Goal: Obtain resource: Download file/media

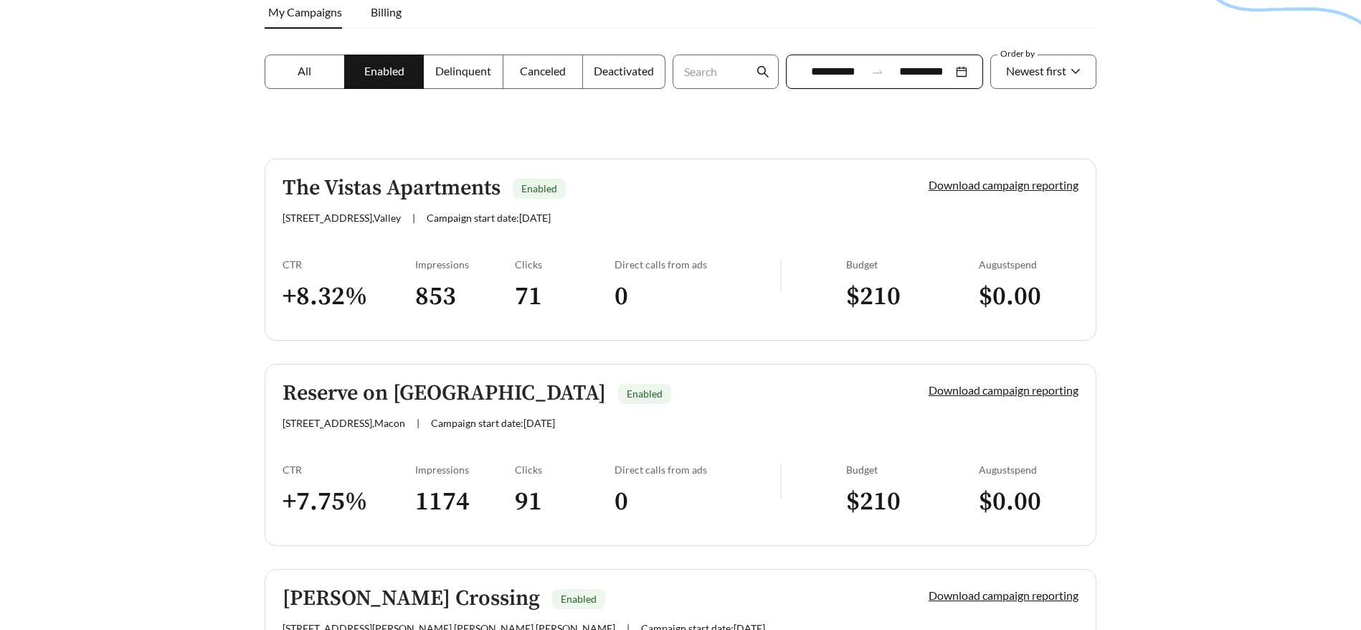
scroll to position [68, 0]
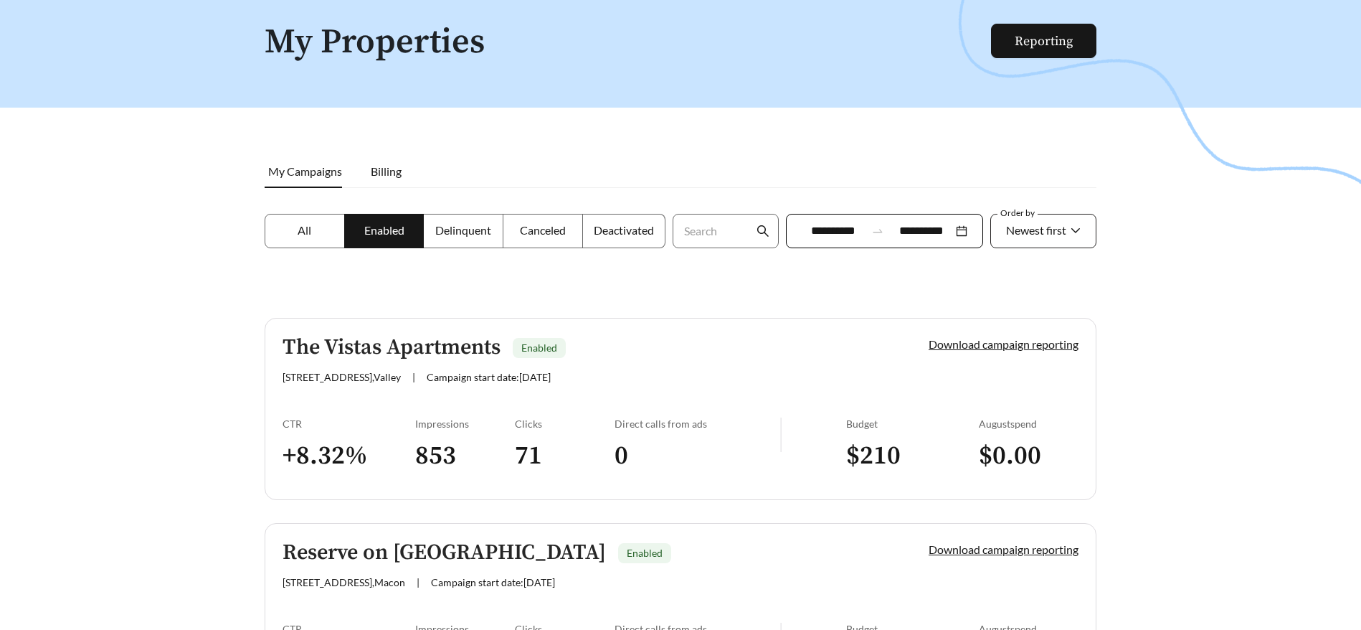
click at [1064, 234] on span "Newest first" at bounding box center [1036, 230] width 60 height 14
click at [1162, 258] on div at bounding box center [680, 293] width 1361 height 630
click at [1075, 236] on span "Newest first" at bounding box center [1043, 231] width 75 height 33
click at [783, 288] on div at bounding box center [680, 293] width 1361 height 630
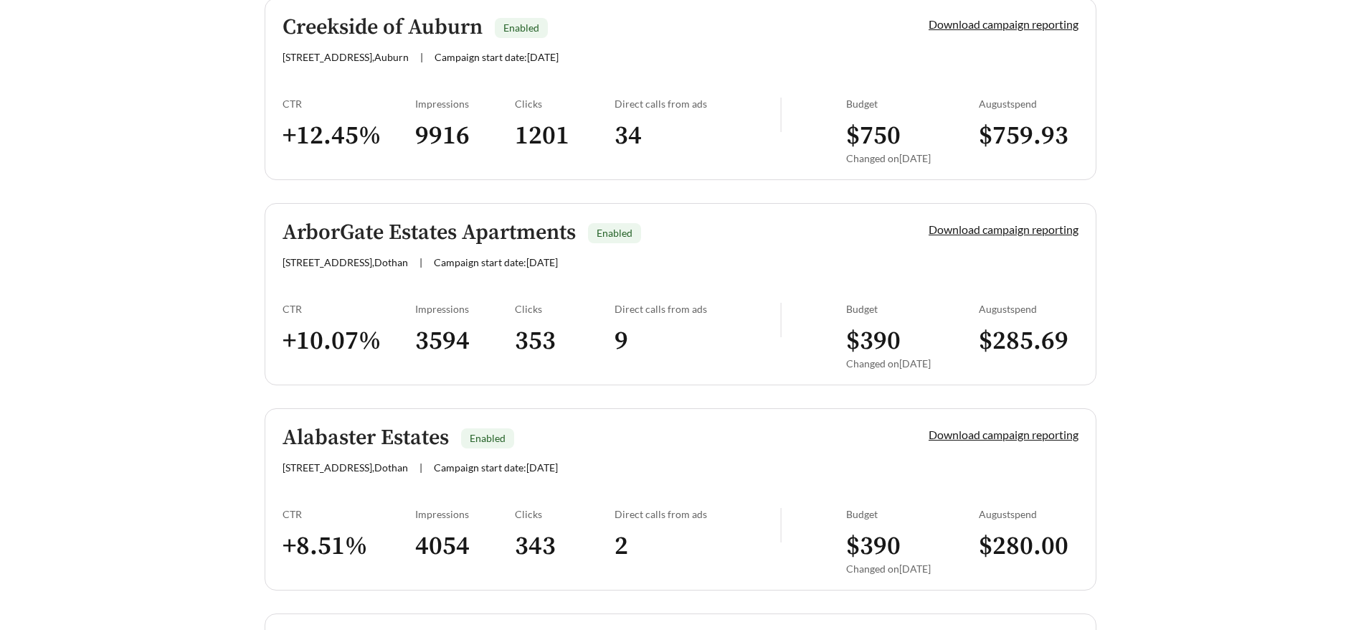
scroll to position [999, 0]
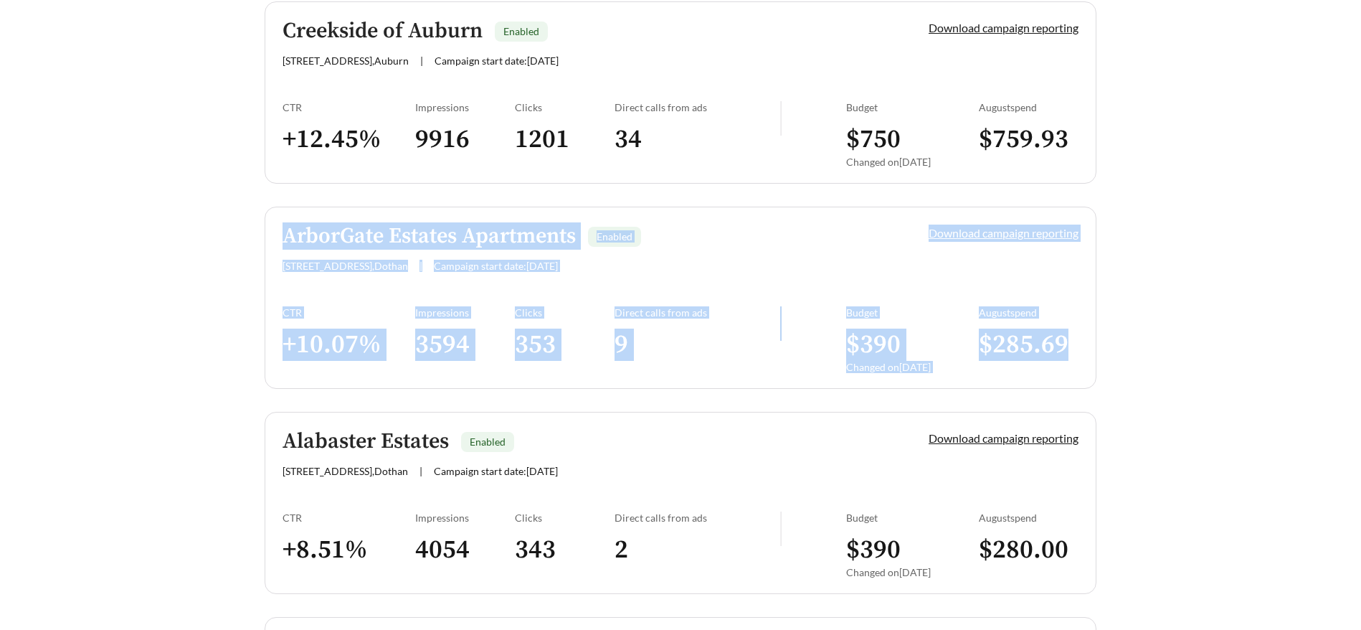
click at [201, 227] on main "**********" at bounding box center [680, 138] width 1361 height 2185
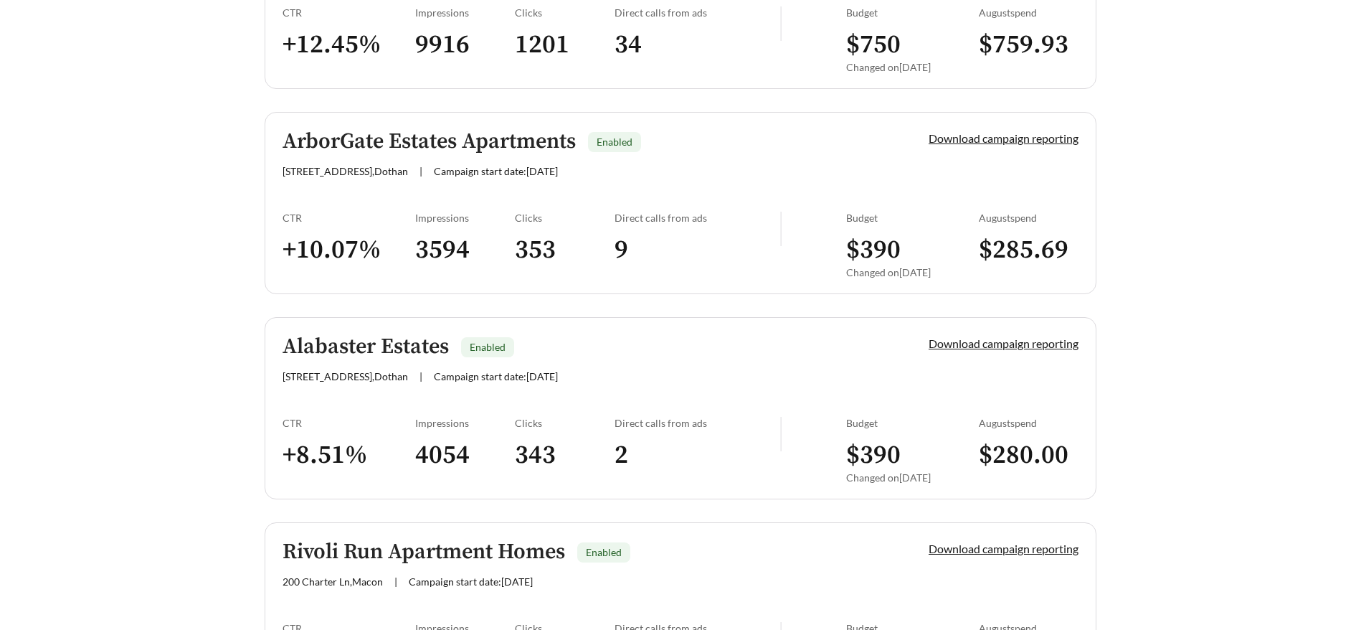
scroll to position [1201, 0]
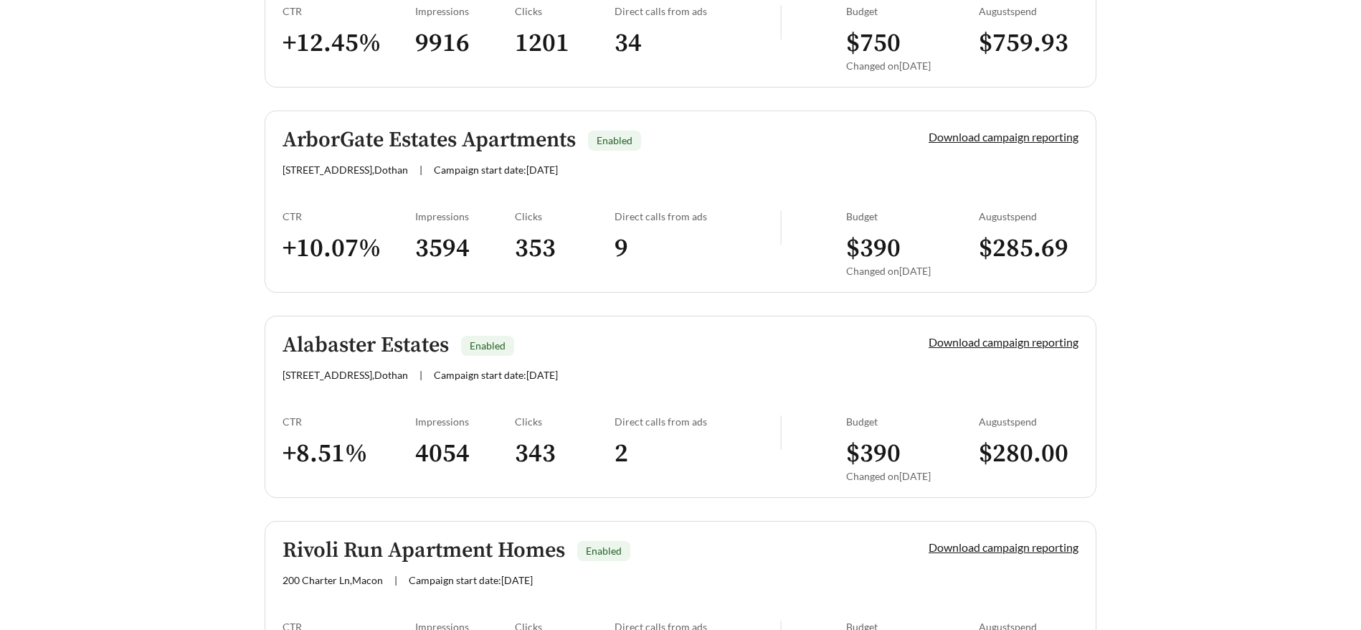
scroll to position [1063, 0]
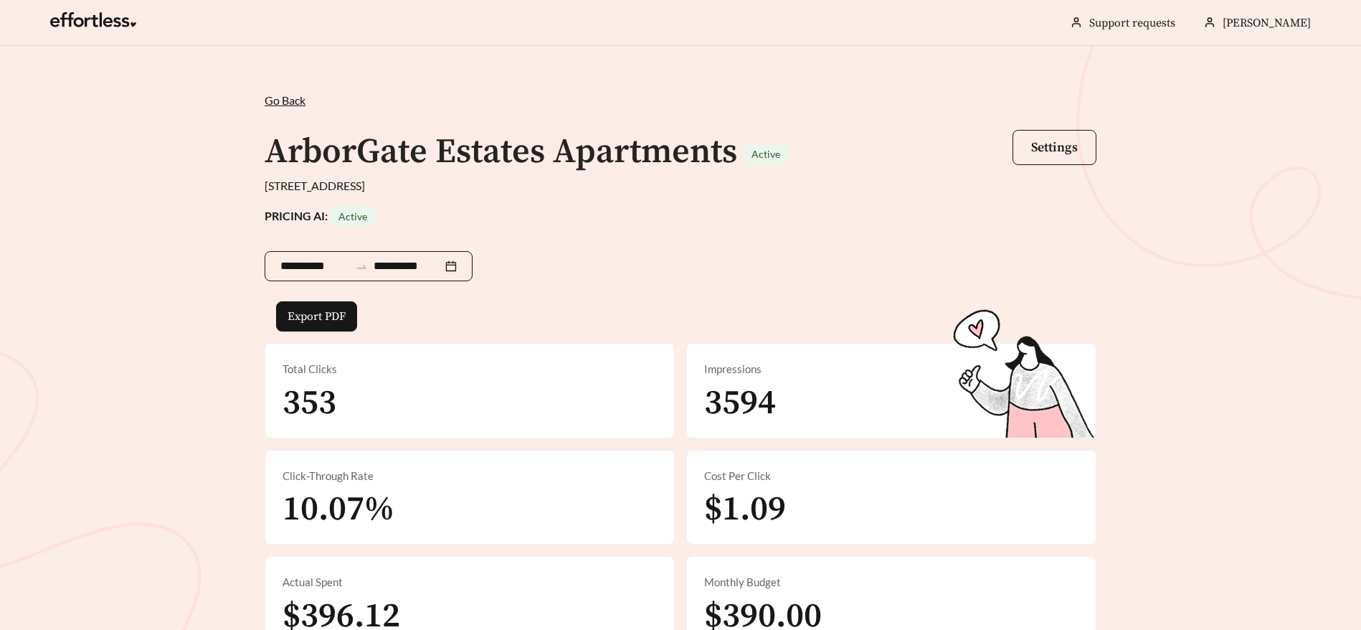
click at [470, 260] on div "**********" at bounding box center [369, 266] width 208 height 30
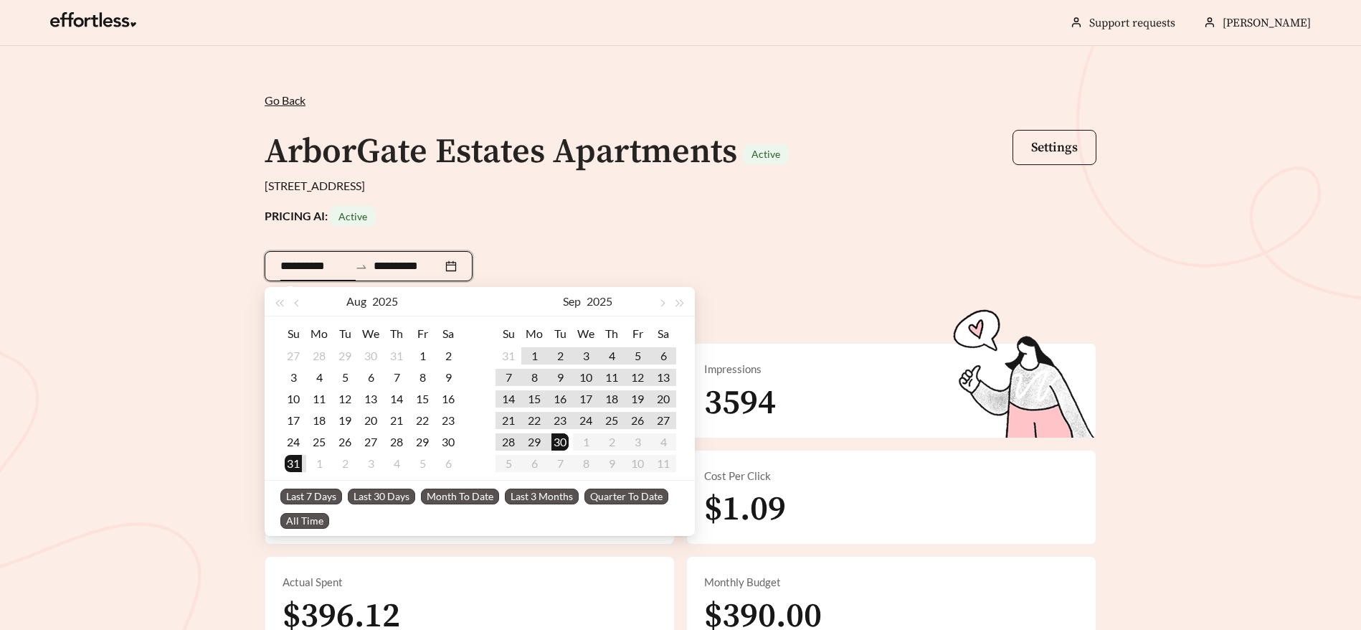
click at [461, 265] on div "**********" at bounding box center [369, 266] width 208 height 30
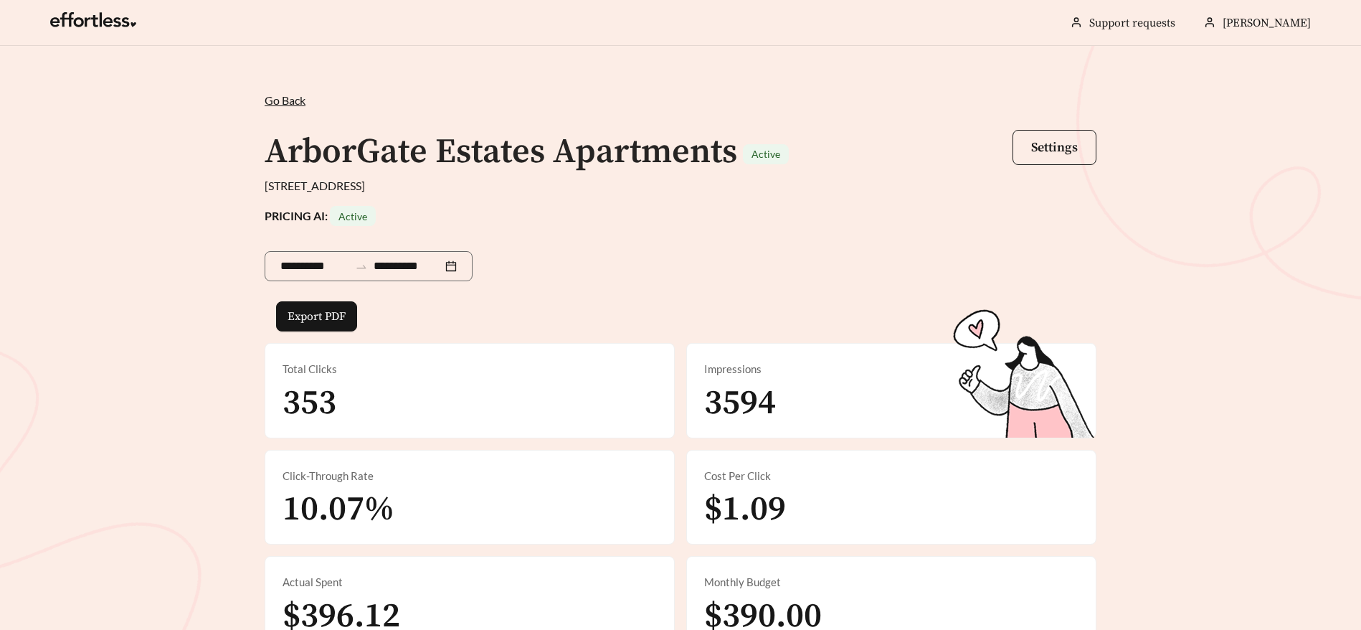
click at [615, 208] on div "PRICING AI: Active" at bounding box center [681, 216] width 832 height 20
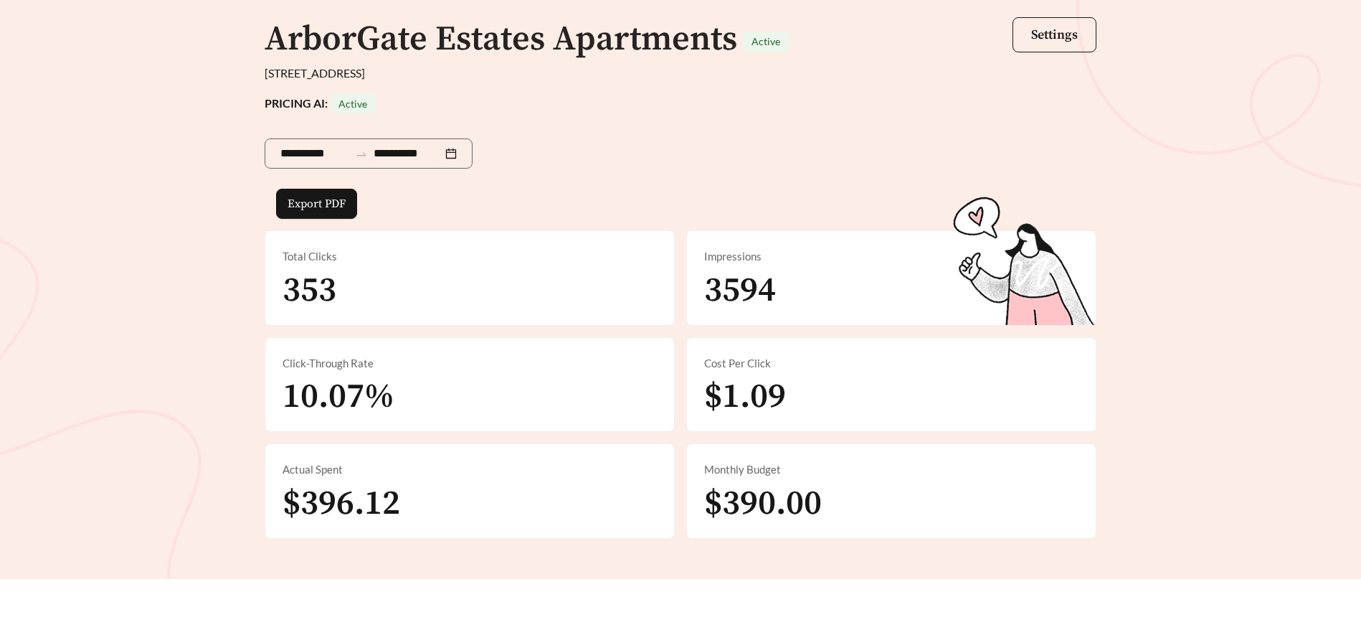
scroll to position [16, 0]
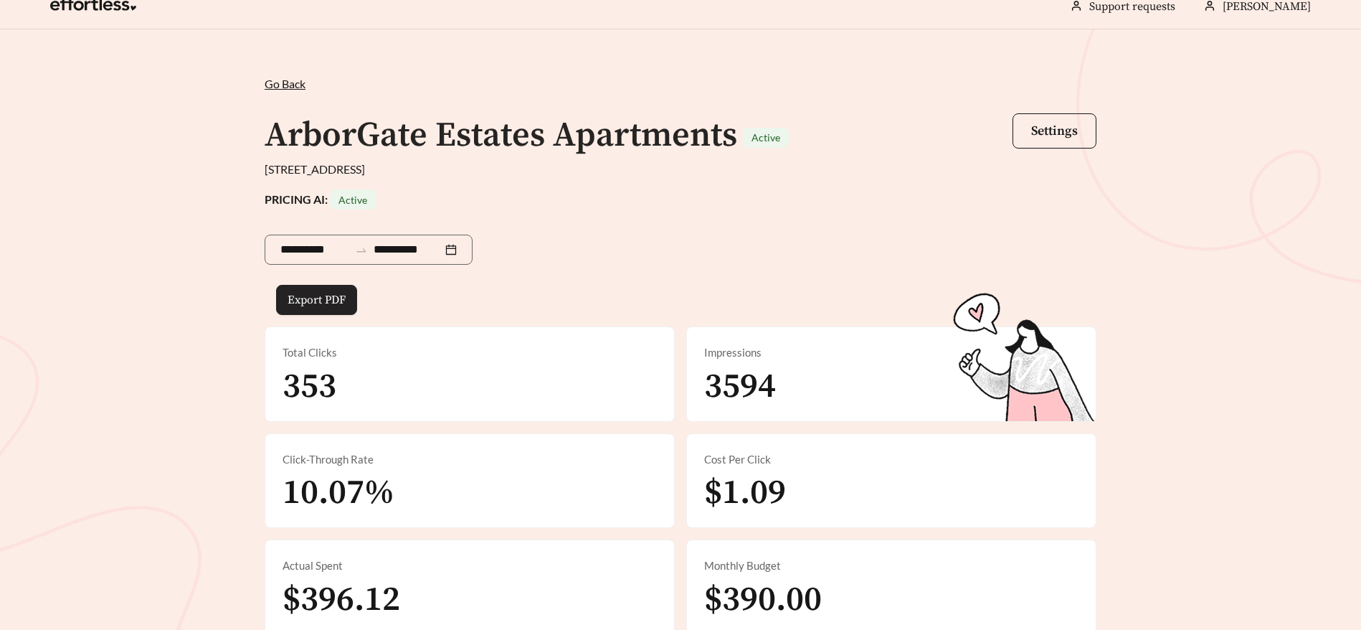
click at [347, 296] on button "Export PDF" at bounding box center [316, 300] width 81 height 30
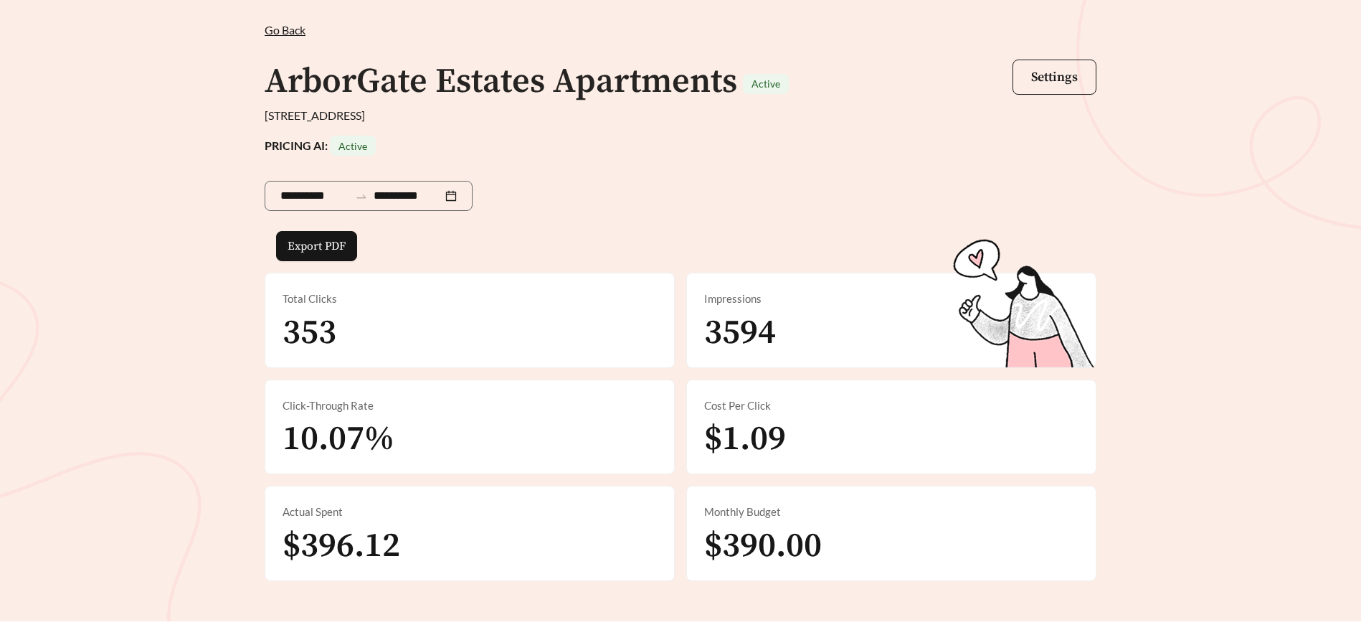
scroll to position [66, 0]
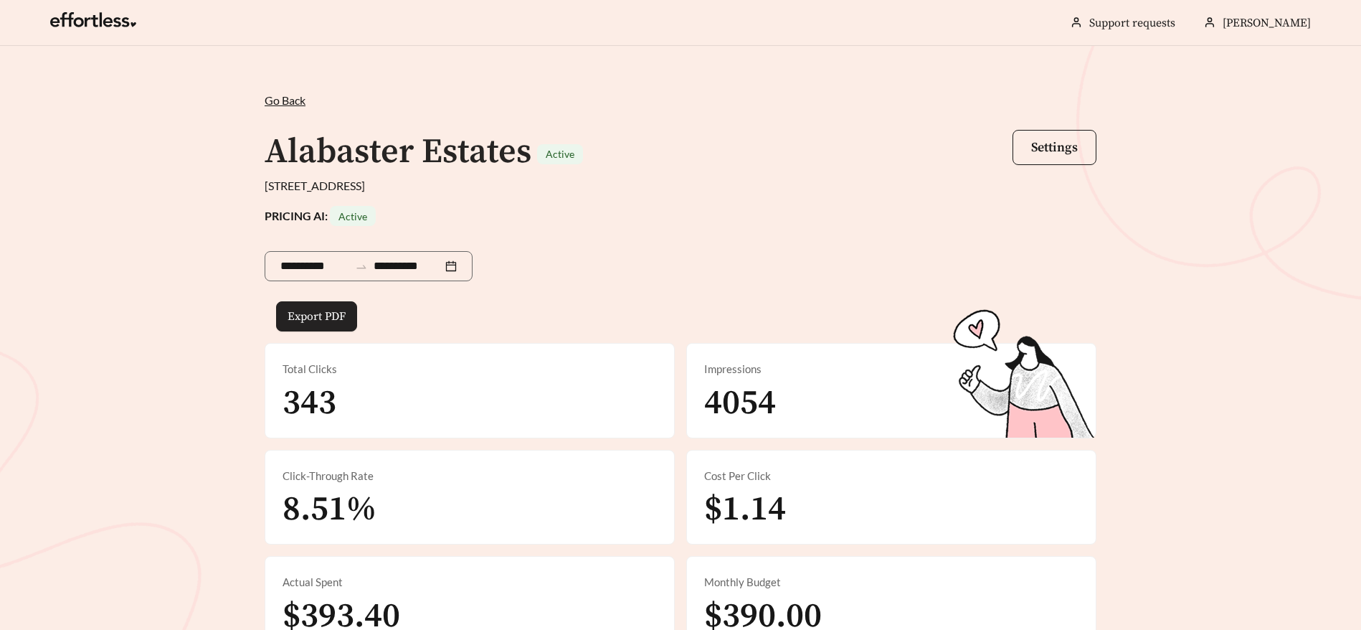
click at [320, 305] on button "Export PDF" at bounding box center [316, 316] width 81 height 30
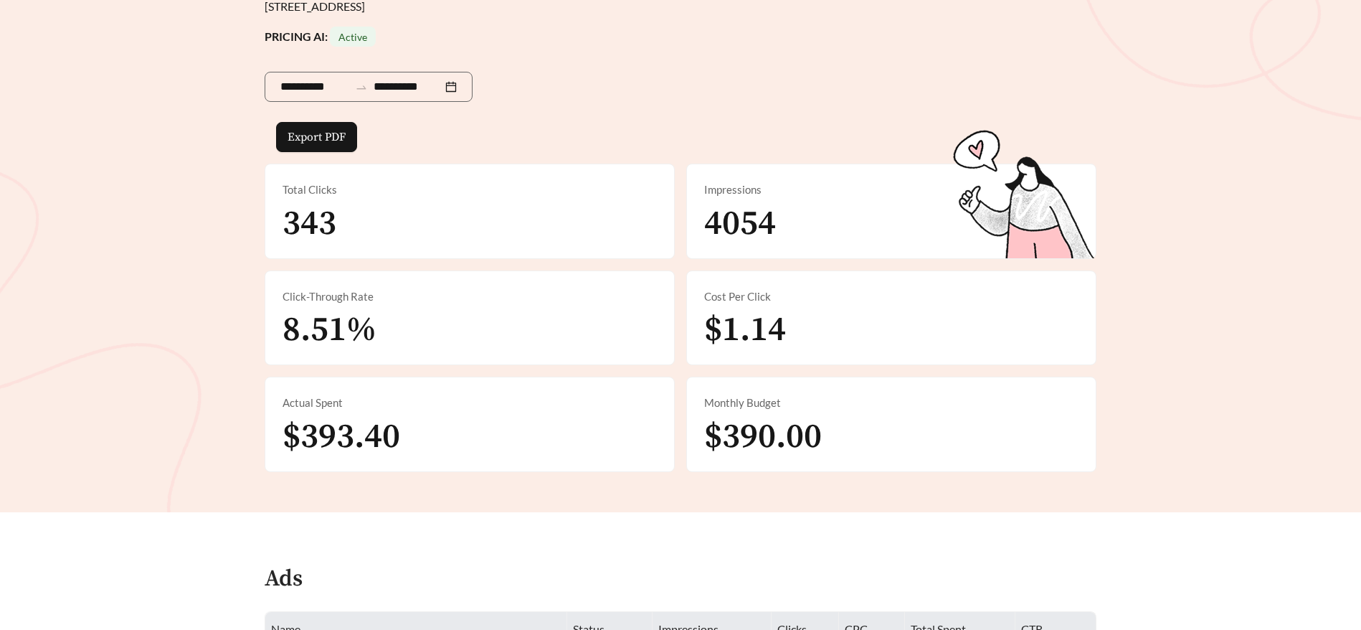
scroll to position [87, 0]
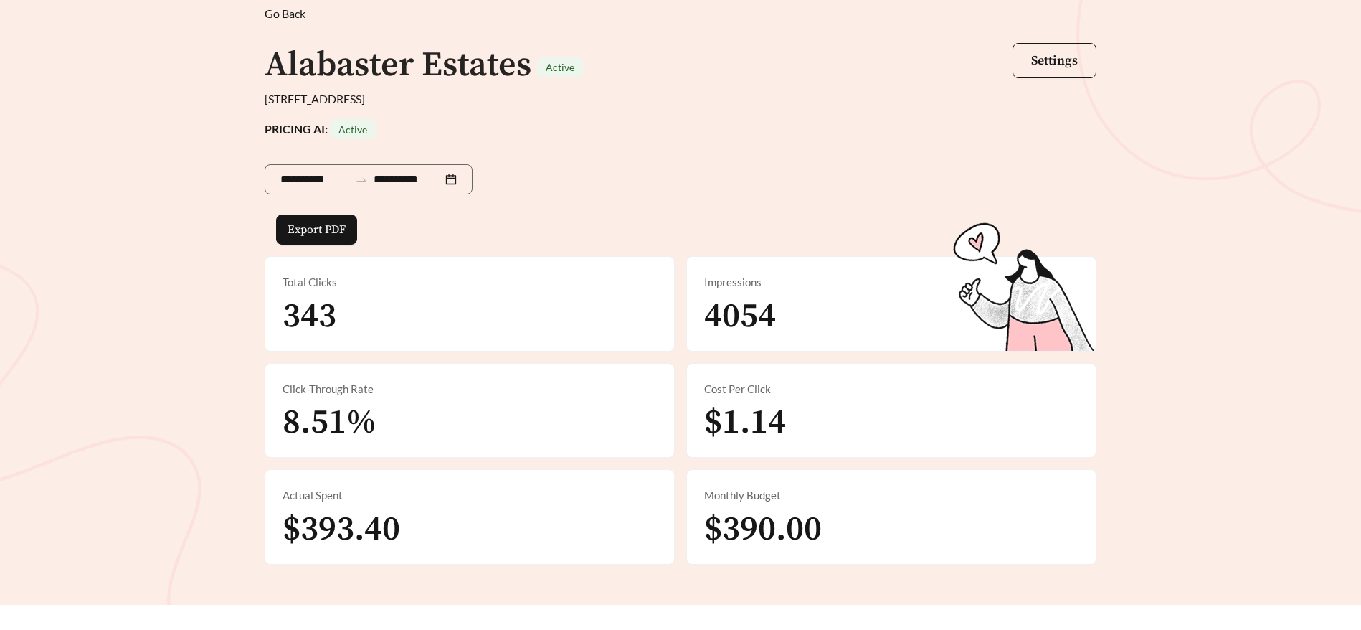
click at [273, 15] on span "Go Back" at bounding box center [285, 13] width 41 height 14
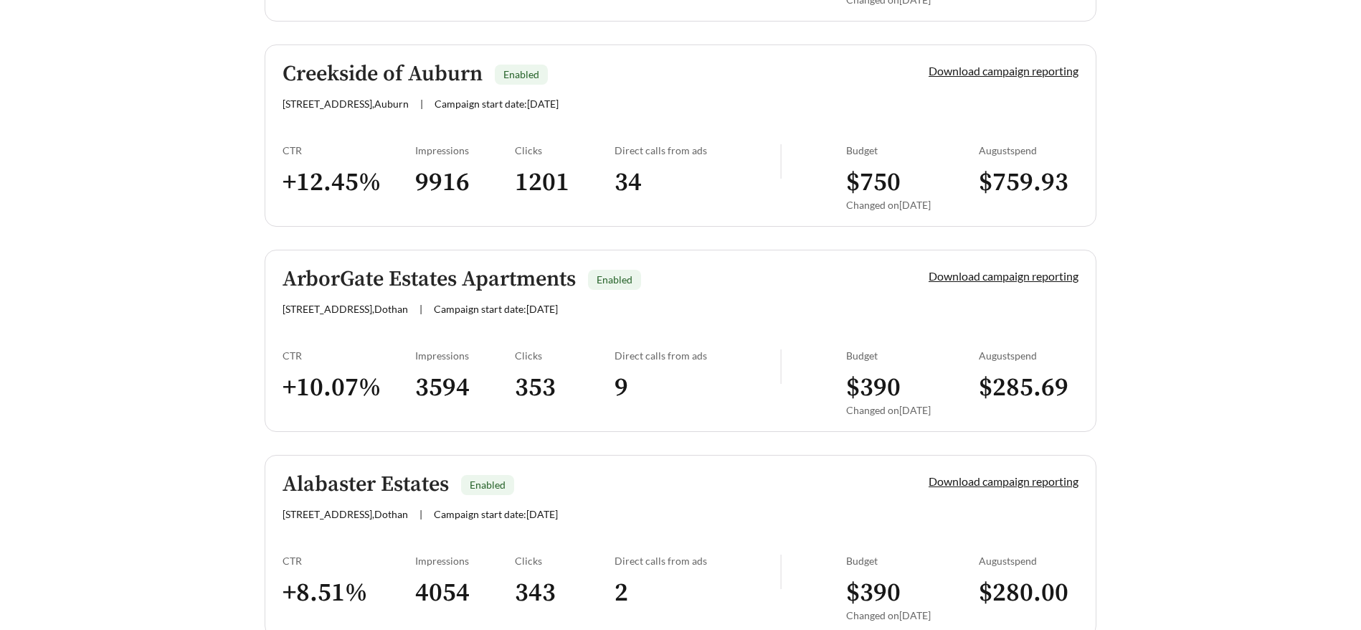
scroll to position [957, 0]
click at [993, 483] on link "Download campaign reporting" at bounding box center [1004, 480] width 150 height 14
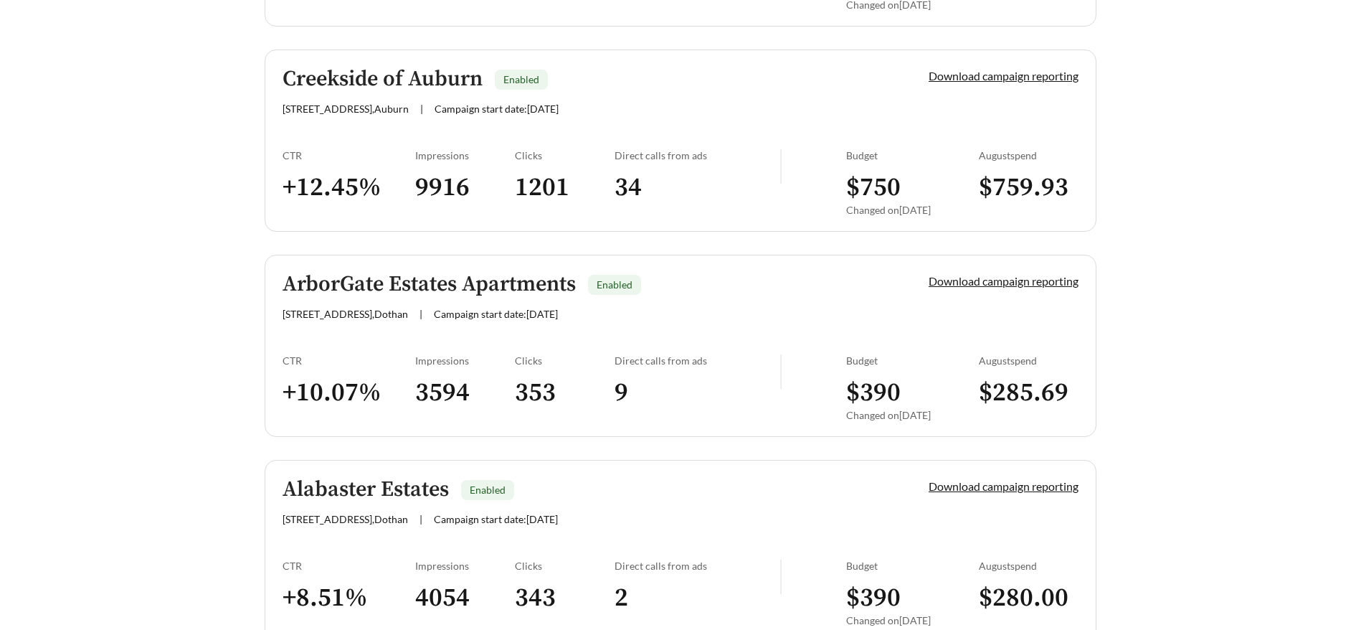
scroll to position [953, 0]
click at [992, 486] on link "Download campaign reporting" at bounding box center [1004, 485] width 150 height 14
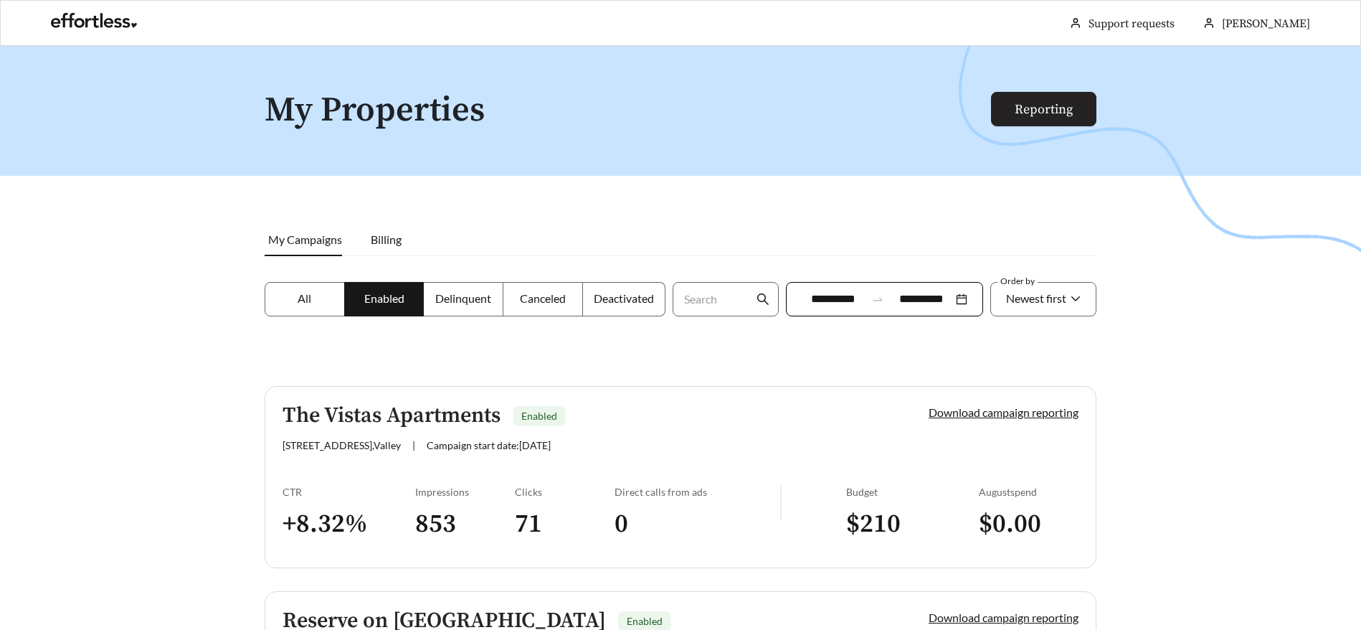
click at [1025, 105] on link "Reporting" at bounding box center [1044, 109] width 58 height 16
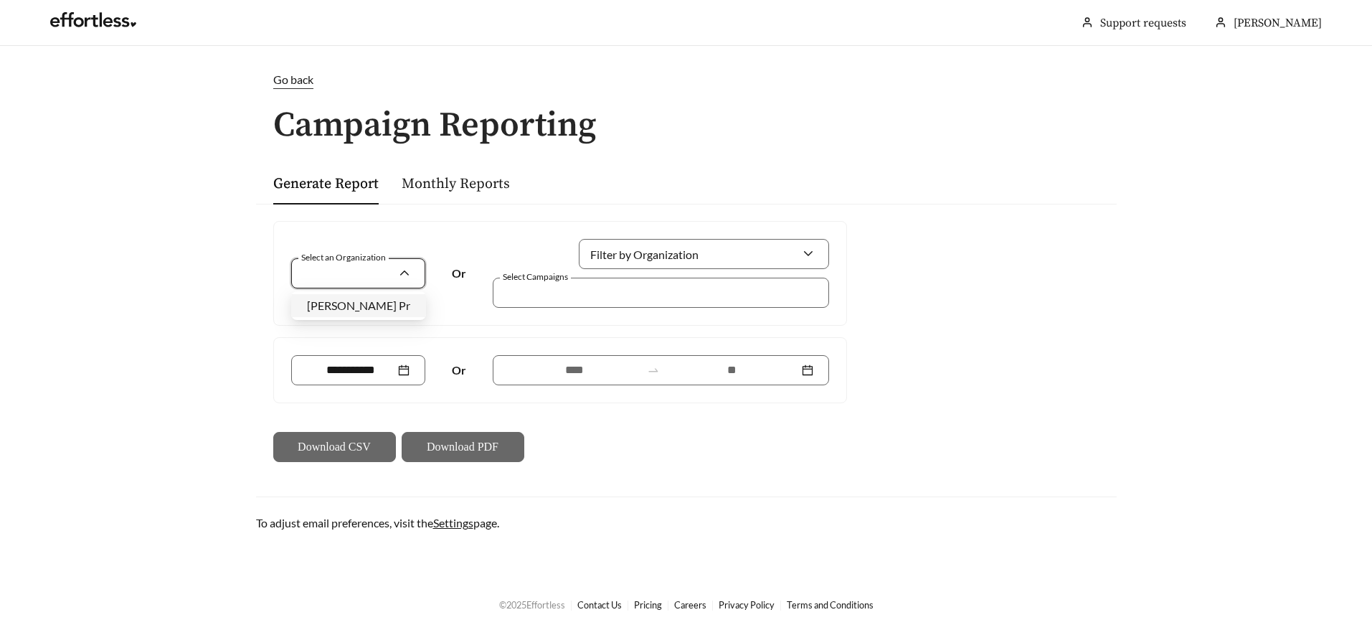
click at [371, 275] on input "Select an Organization" at bounding box center [353, 273] width 92 height 29
click at [374, 312] on div "Woodruff Property Management Company" at bounding box center [358, 306] width 103 height 16
click at [682, 288] on div at bounding box center [650, 291] width 303 height 19
click at [794, 268] on div "Filter by Organization Select Campaigns" at bounding box center [660, 273] width 345 height 69
click at [817, 255] on div at bounding box center [704, 254] width 250 height 30
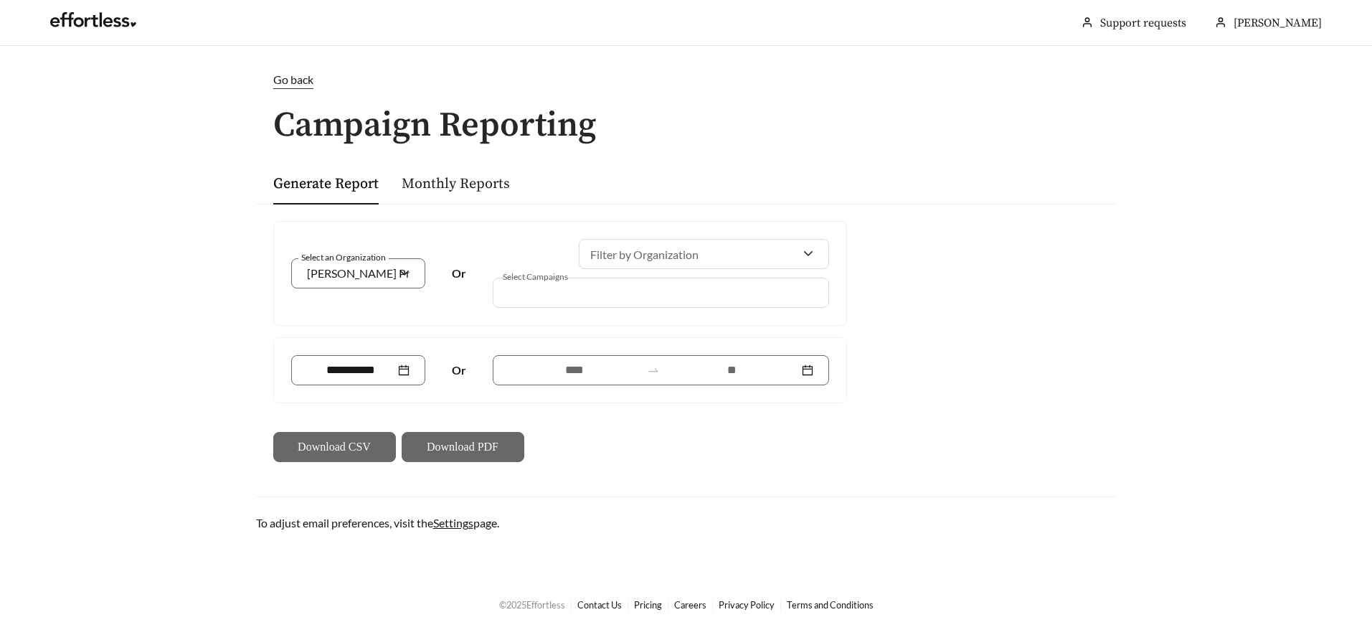
drag, startPoint x: 640, startPoint y: 300, endPoint x: 630, endPoint y: 315, distance: 17.7
click at [640, 299] on div at bounding box center [650, 291] width 303 height 19
click at [811, 250] on div at bounding box center [704, 254] width 250 height 30
click at [714, 294] on div at bounding box center [650, 291] width 303 height 19
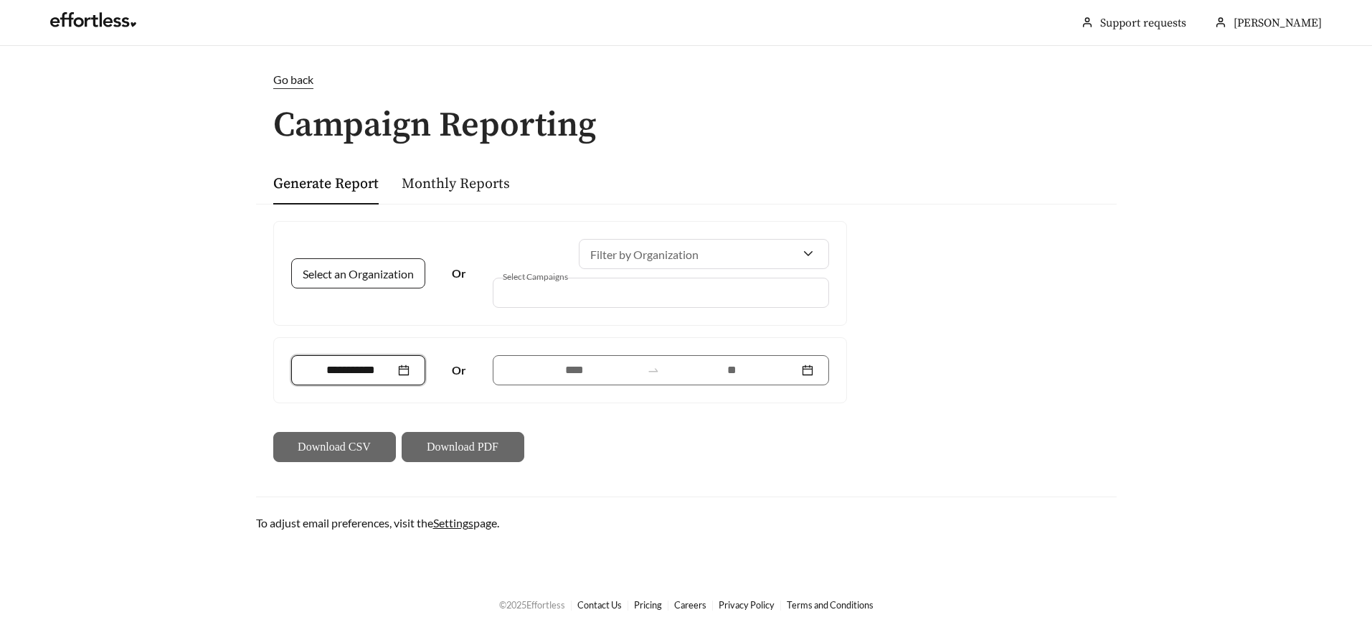
click at [351, 364] on input at bounding box center [351, 369] width 89 height 17
click at [372, 280] on input "Select an Organization" at bounding box center [353, 273] width 92 height 29
click at [460, 194] on div "Monthly Reports" at bounding box center [456, 183] width 108 height 42
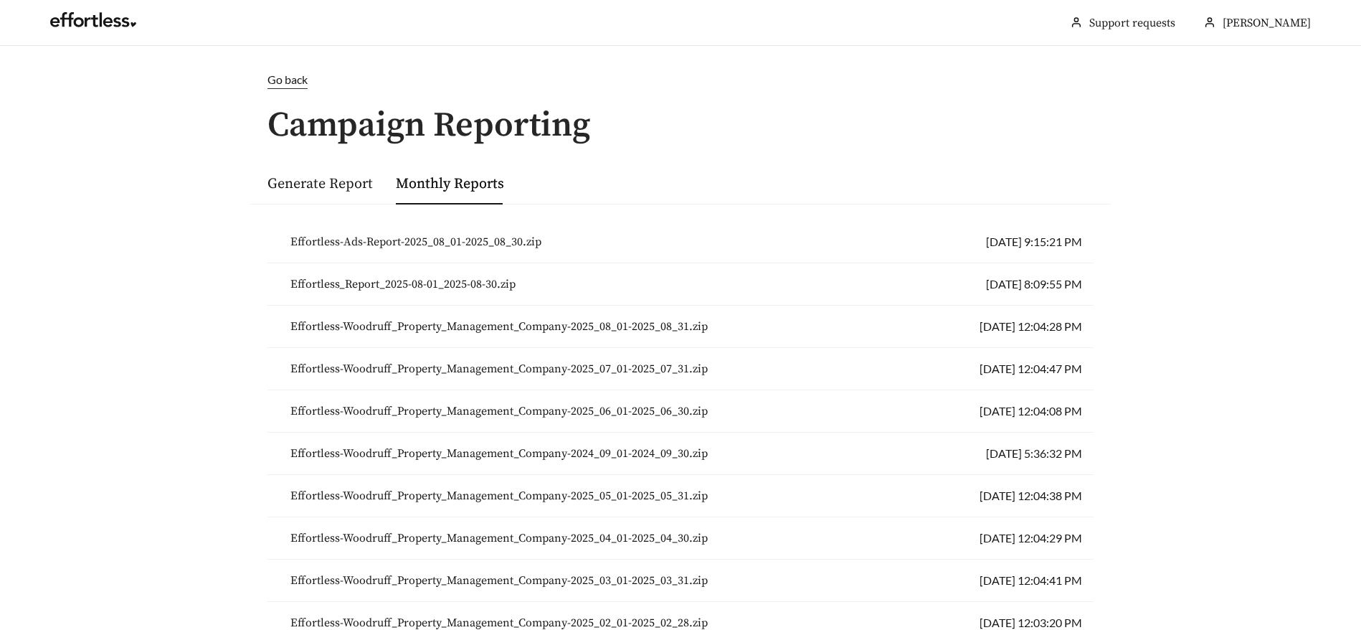
click at [498, 244] on span "Effortless-Ads-Report-2025_08_01-2025_08_30.zip" at bounding box center [415, 241] width 251 height 17
click at [295, 183] on link "Generate Report" at bounding box center [319, 184] width 105 height 18
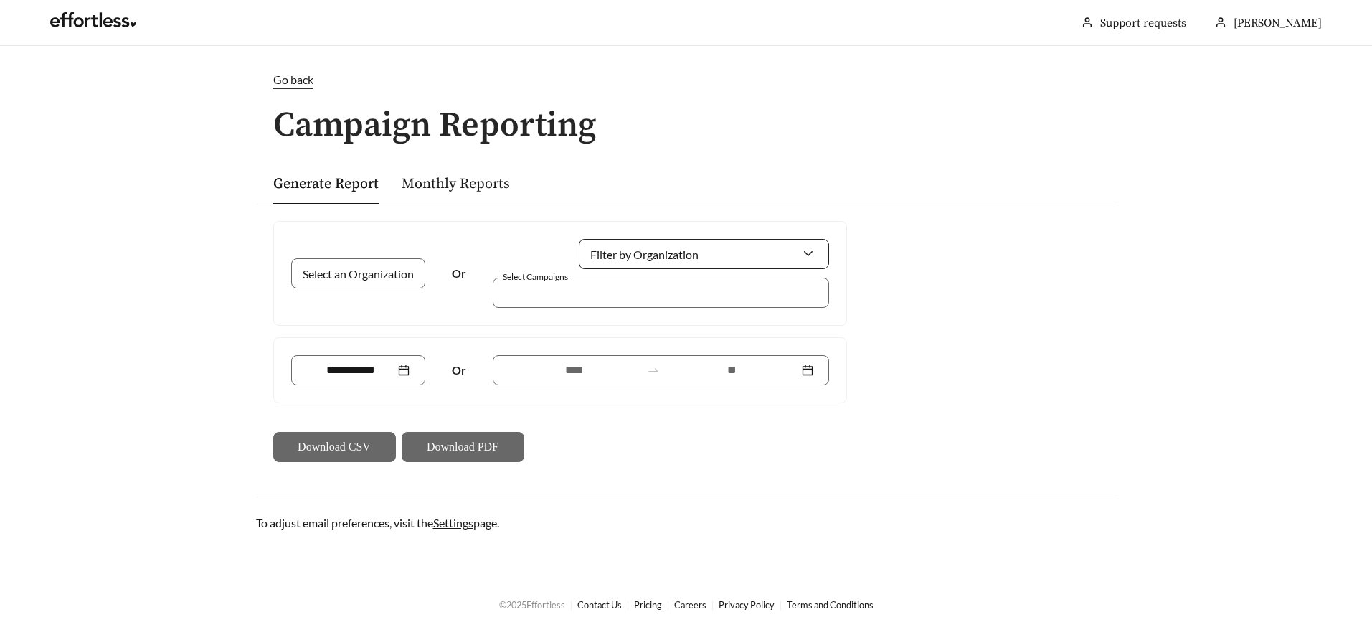
click at [634, 248] on input "Filter by Organization" at bounding box center [697, 253] width 207 height 29
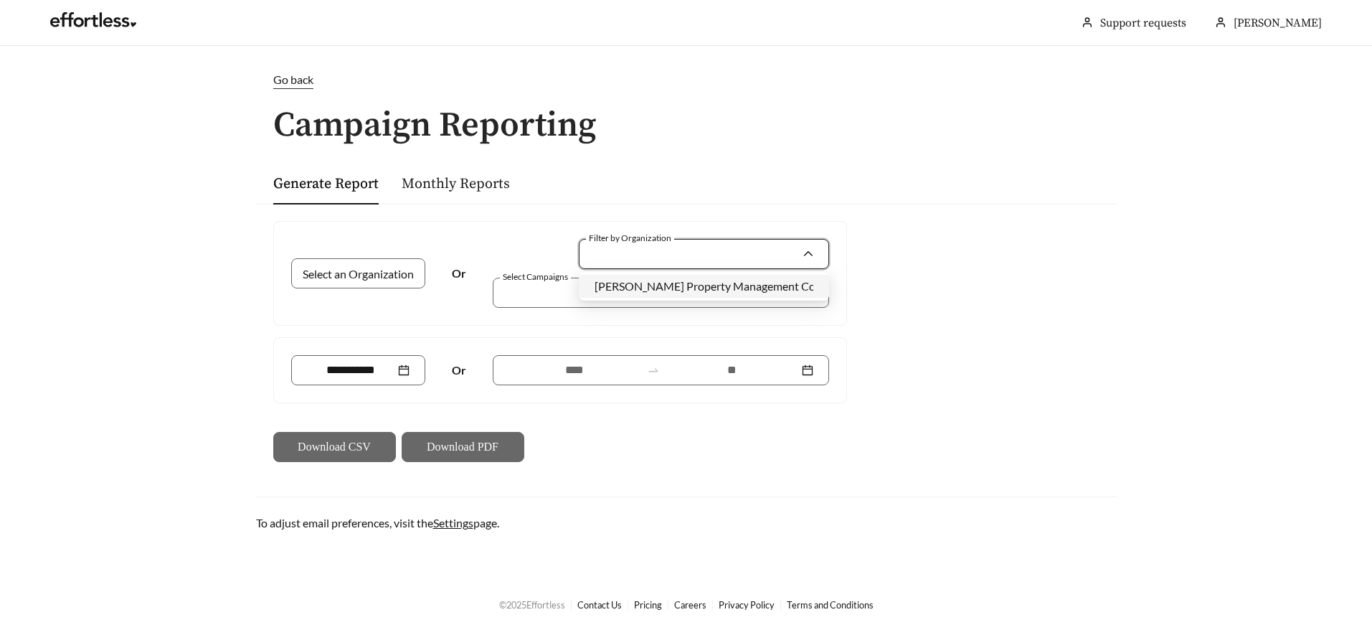
click at [652, 288] on span "Woodruff Property Management Company" at bounding box center [721, 286] width 255 height 14
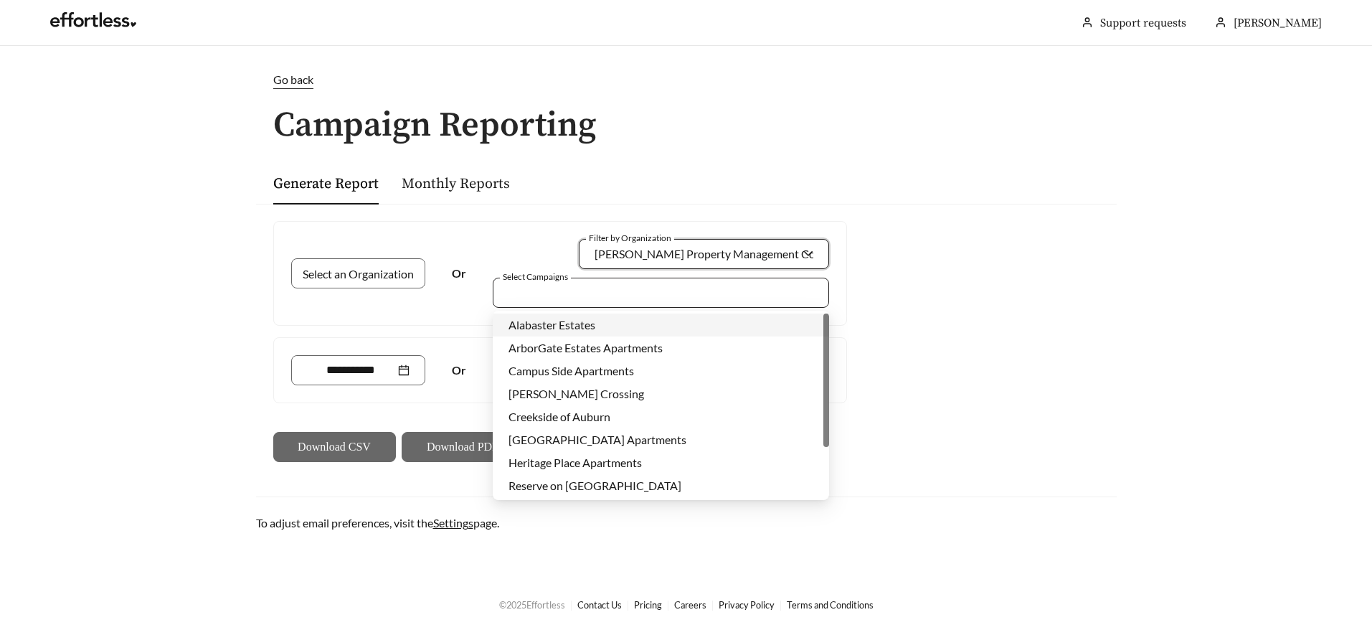
click at [594, 293] on div at bounding box center [650, 291] width 303 height 19
click at [584, 328] on span "Alabaster Estates" at bounding box center [551, 325] width 87 height 14
click at [551, 353] on span "ArborGate Estates Apartments" at bounding box center [585, 348] width 154 height 14
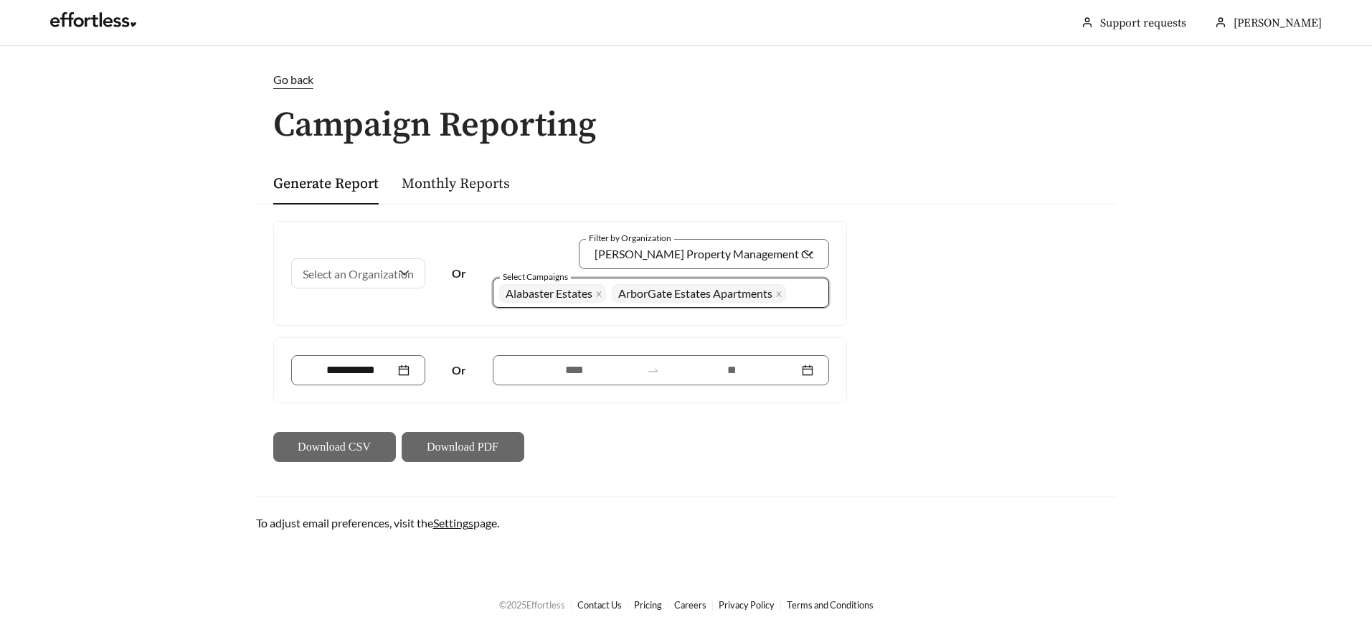
click at [868, 322] on div "Select an Organization Or Filter by Organization Woodruff Property Management C…" at bounding box center [686, 341] width 860 height 275
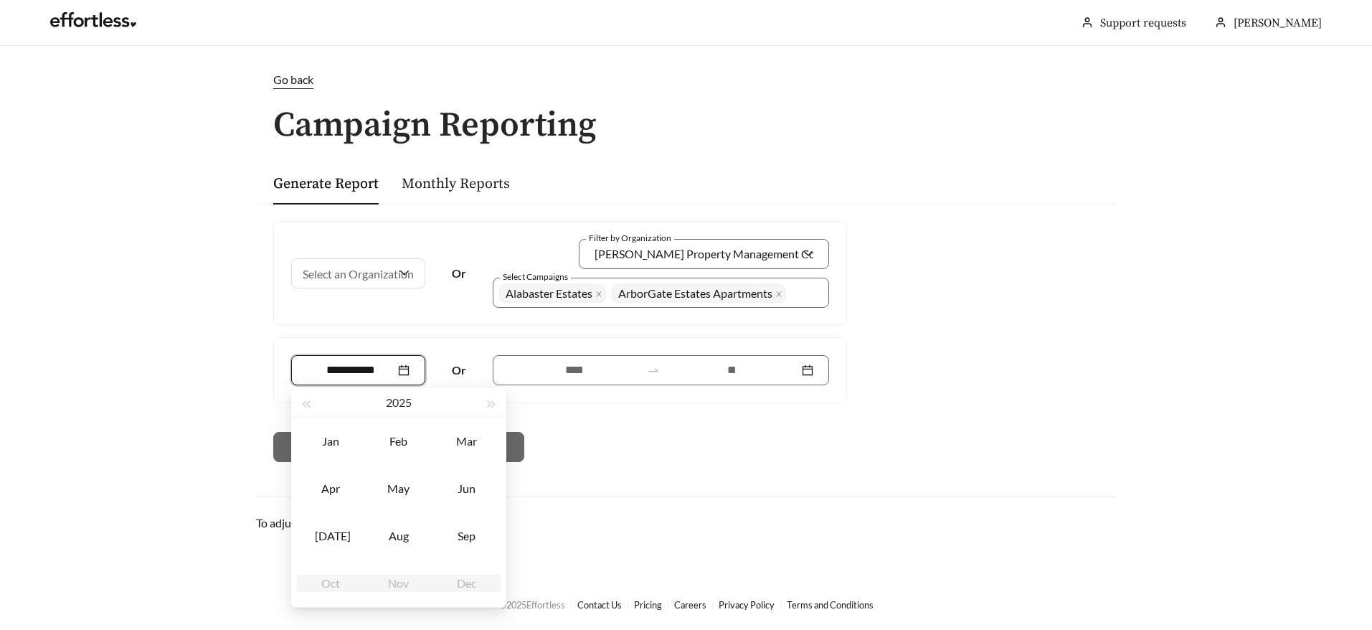
click at [393, 374] on input at bounding box center [351, 369] width 89 height 17
click at [457, 531] on div "Sep" at bounding box center [466, 535] width 43 height 17
type input "*******"
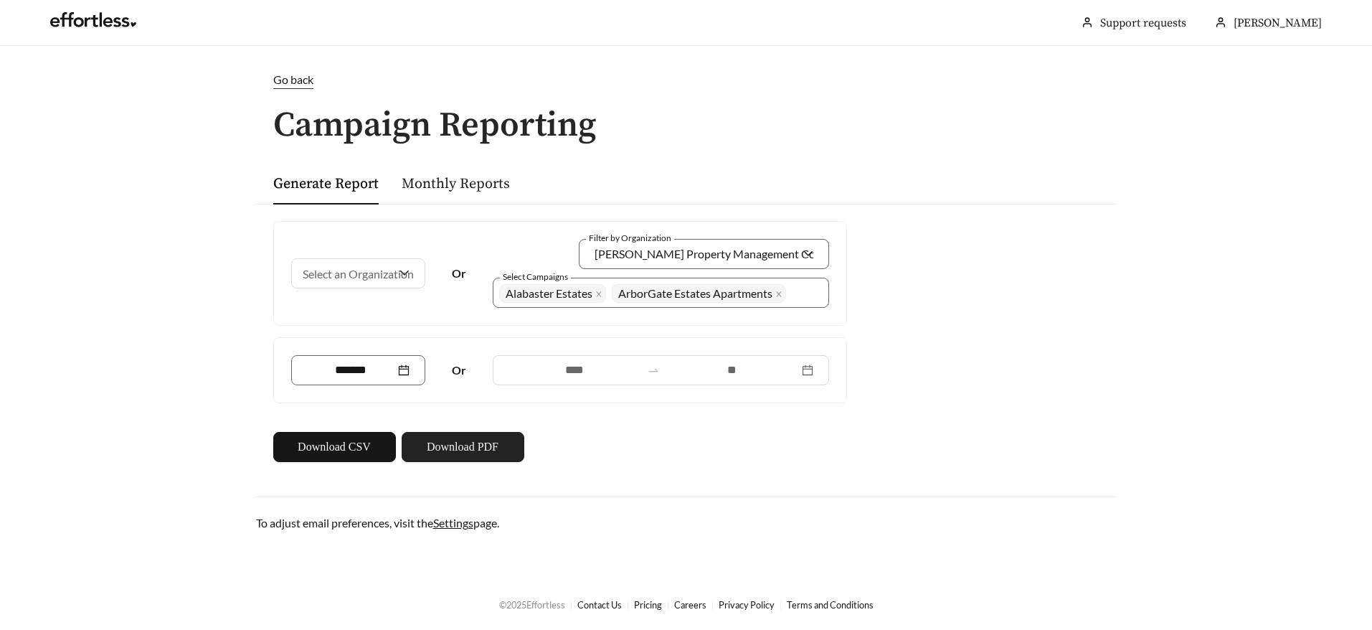
click at [427, 450] on span "Download PDF" at bounding box center [463, 446] width 72 height 17
click at [898, 105] on div "Go back" at bounding box center [686, 89] width 860 height 36
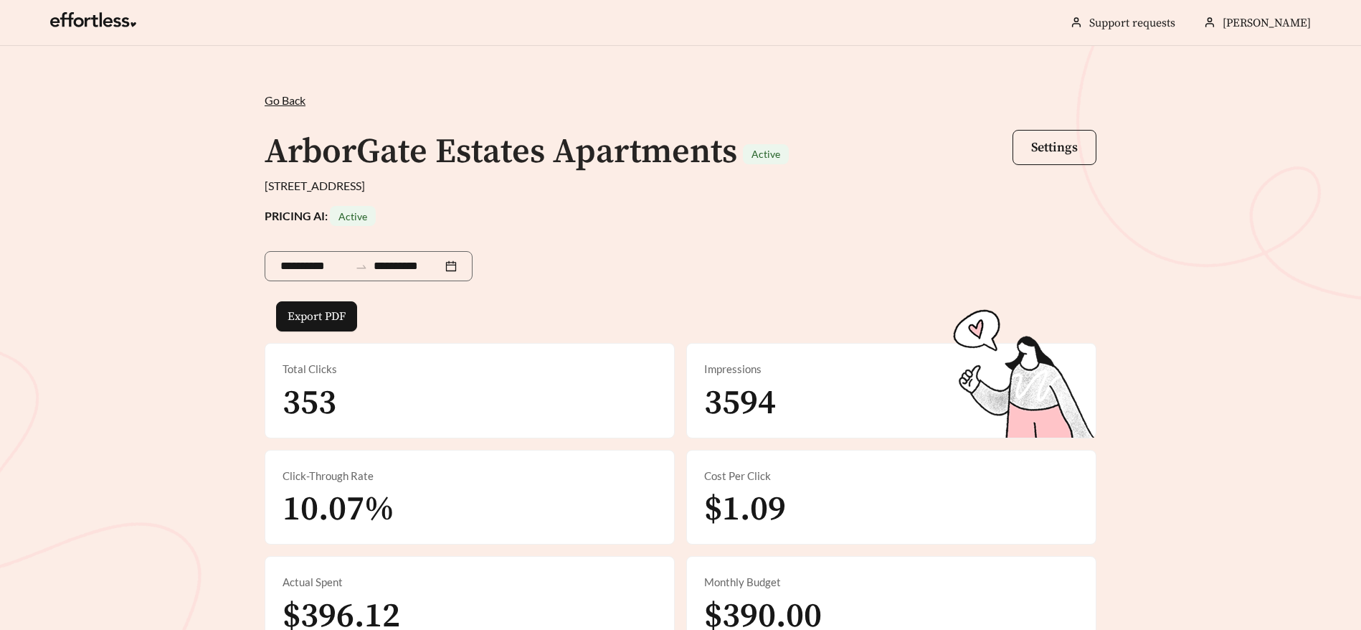
click at [286, 100] on span "Go Back" at bounding box center [285, 100] width 41 height 14
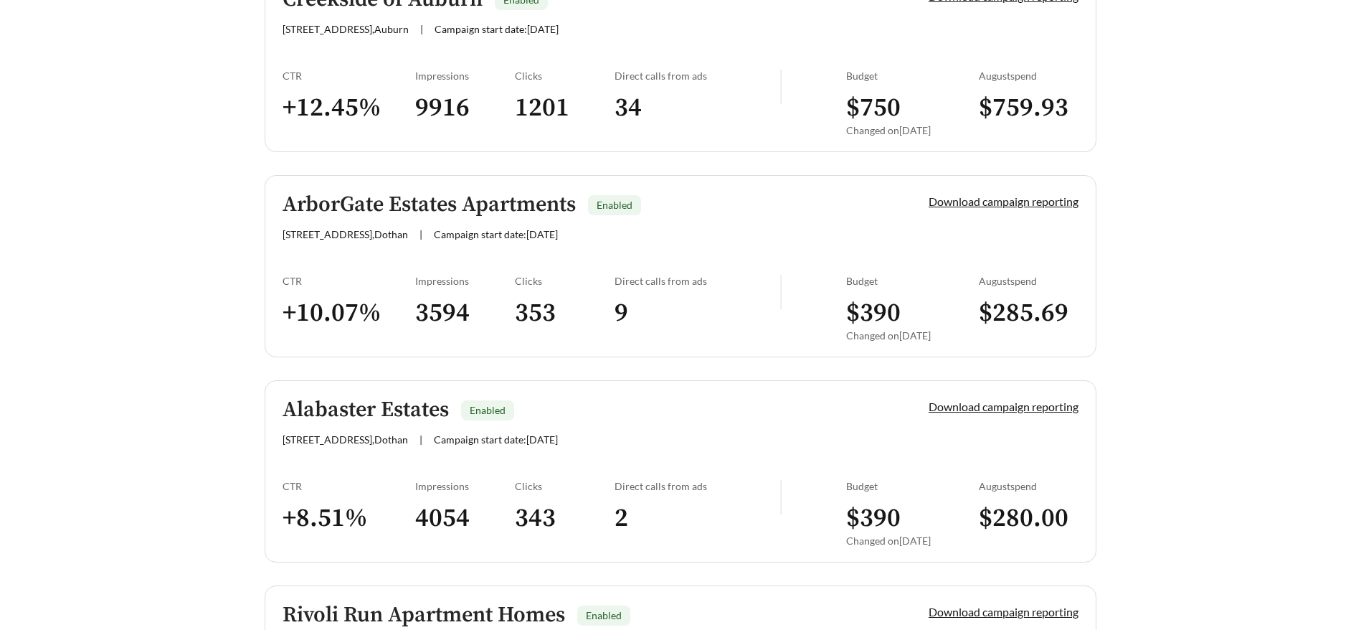
scroll to position [1044, 0]
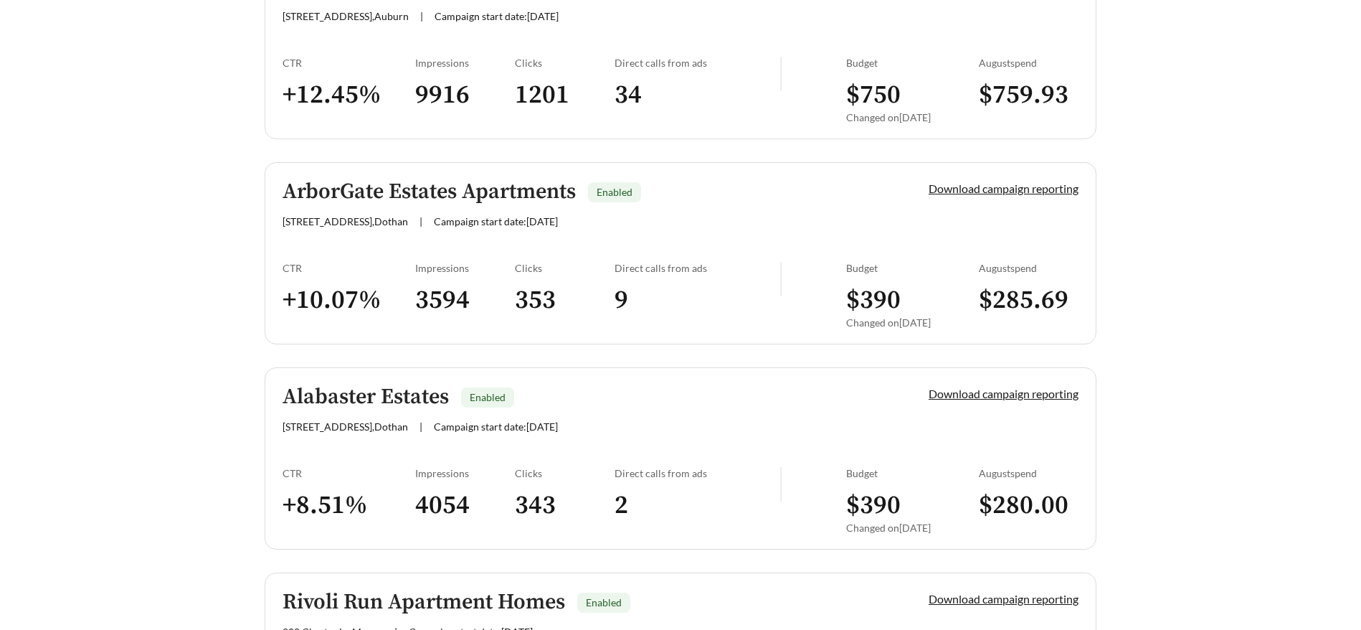
click at [418, 392] on h5 "Alabaster Estates" at bounding box center [365, 397] width 166 height 24
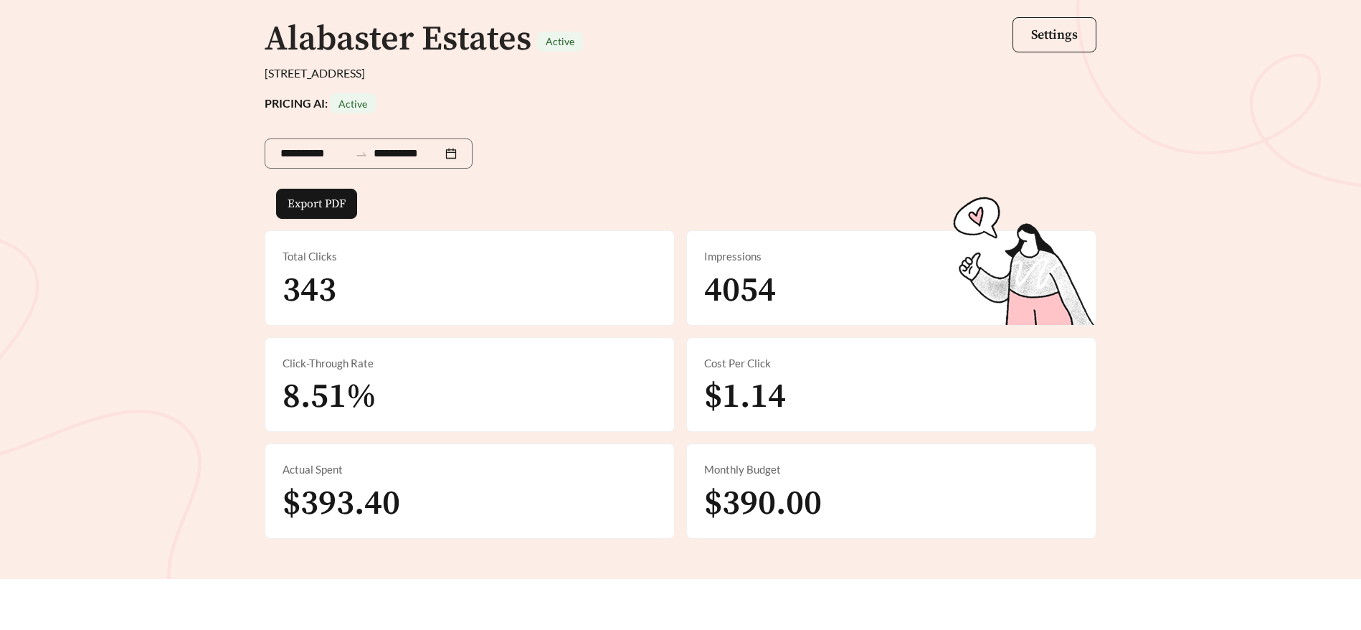
scroll to position [122, 0]
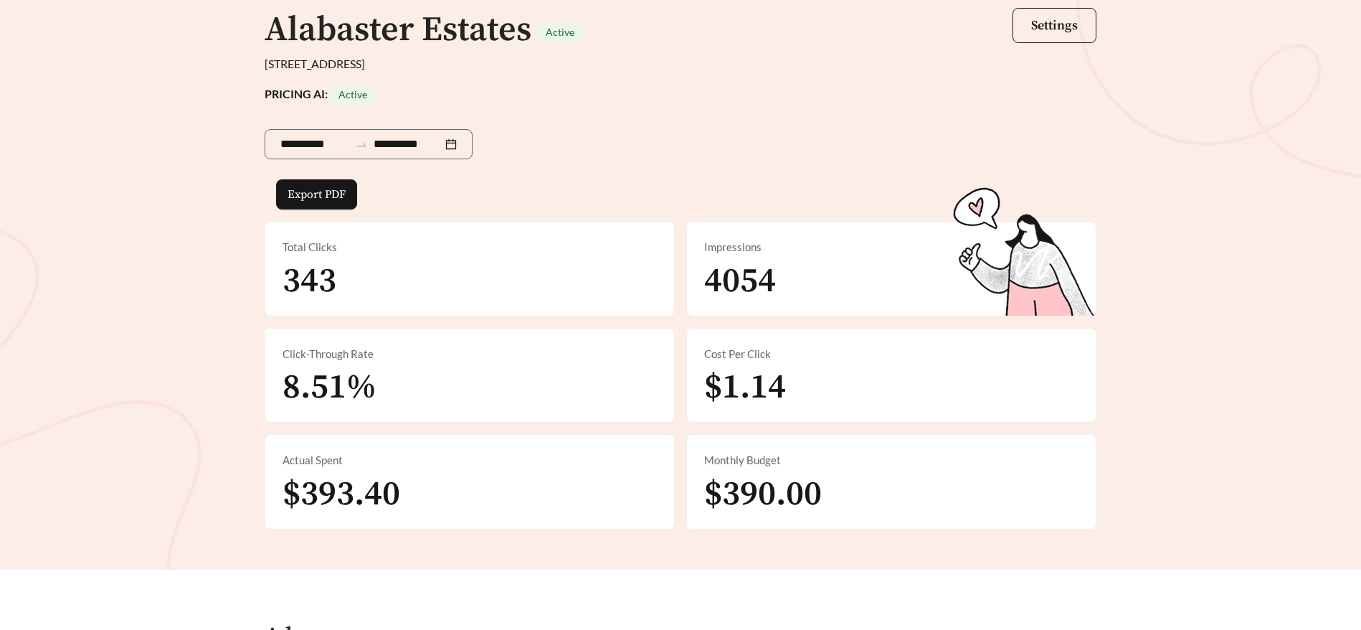
click at [655, 34] on div "Alabaster Estates Active Settings" at bounding box center [681, 30] width 832 height 50
